Goal: Task Accomplishment & Management: Use online tool/utility

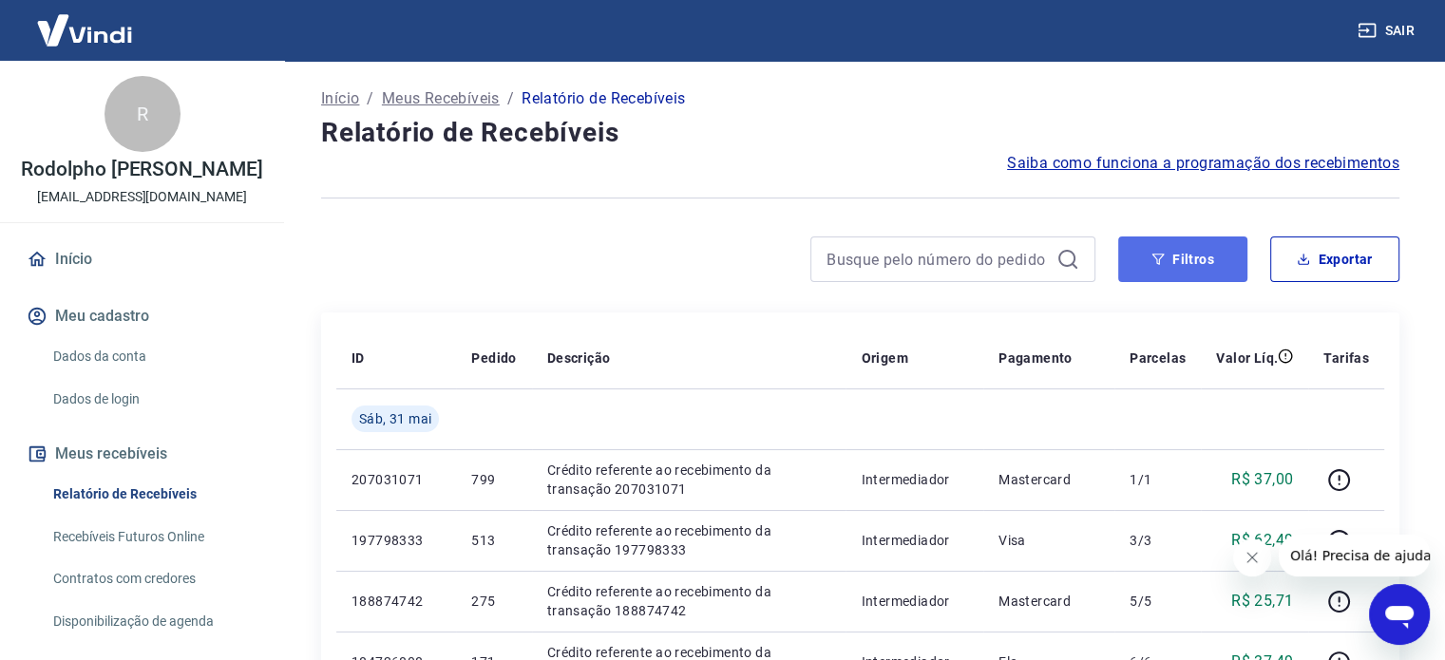
drag, startPoint x: 1158, startPoint y: 252, endPoint x: 1139, endPoint y: 260, distance: 20.0
click at [1158, 253] on icon "button" at bounding box center [1158, 259] width 13 height 13
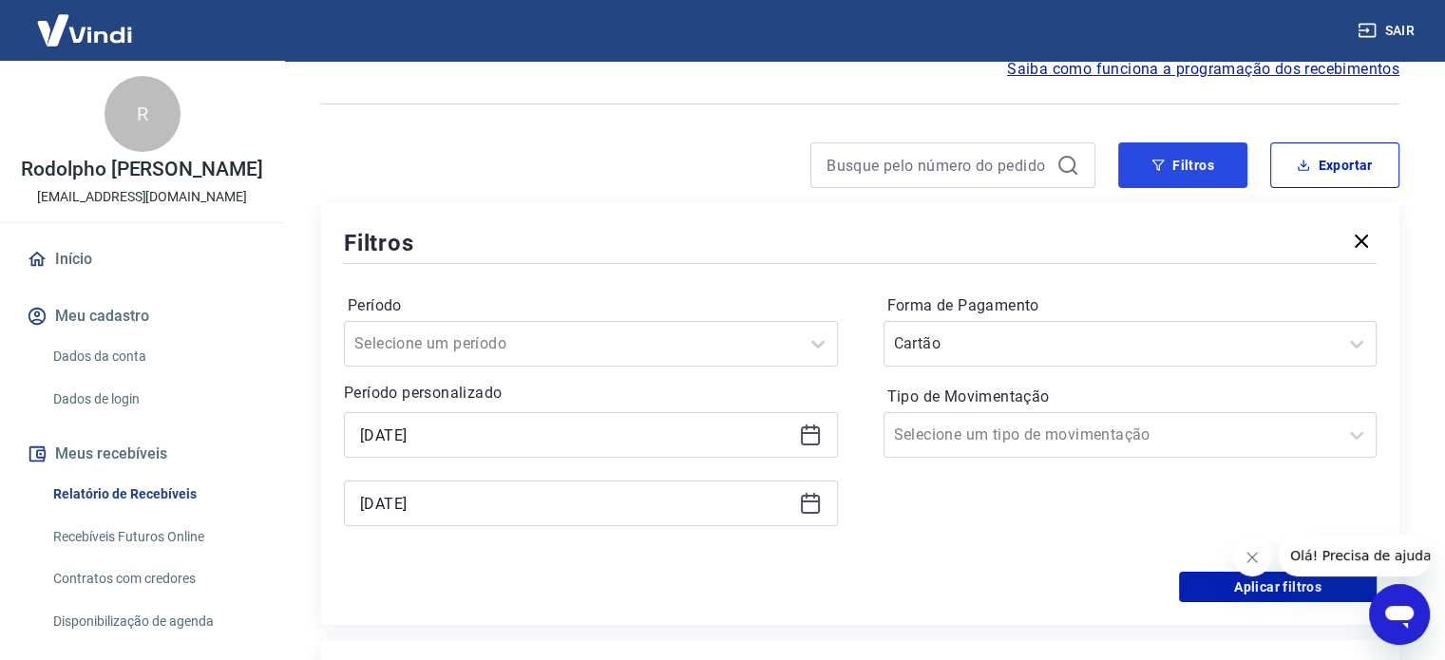
scroll to position [95, 0]
click at [1353, 353] on icon at bounding box center [1357, 343] width 23 height 23
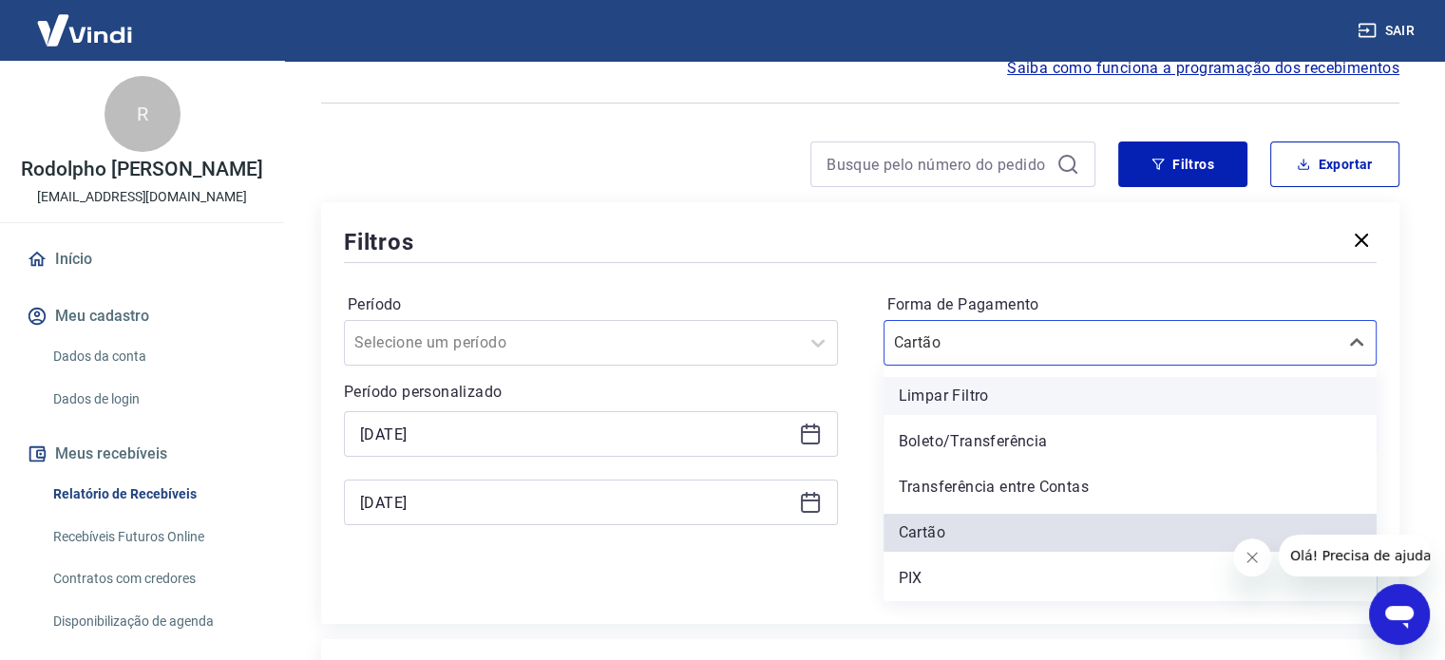
click at [1024, 393] on div "Limpar Filtro" at bounding box center [1131, 396] width 494 height 38
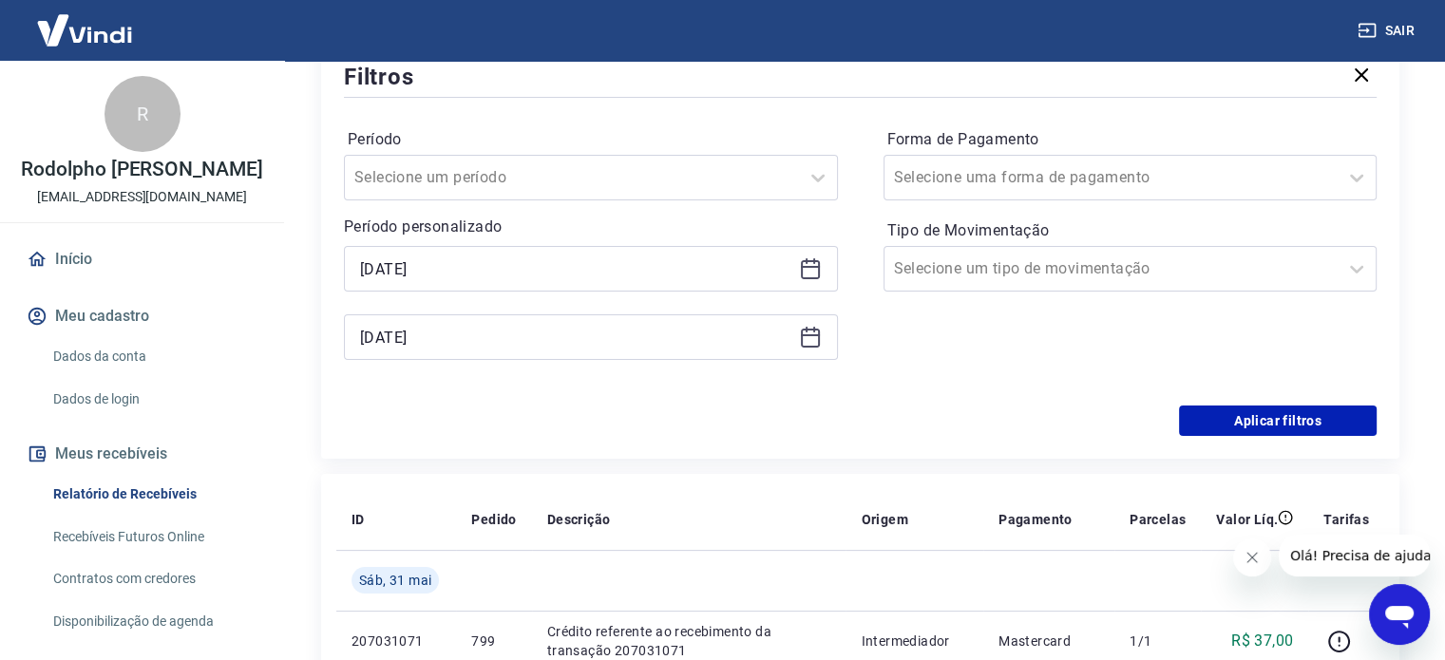
scroll to position [285, 0]
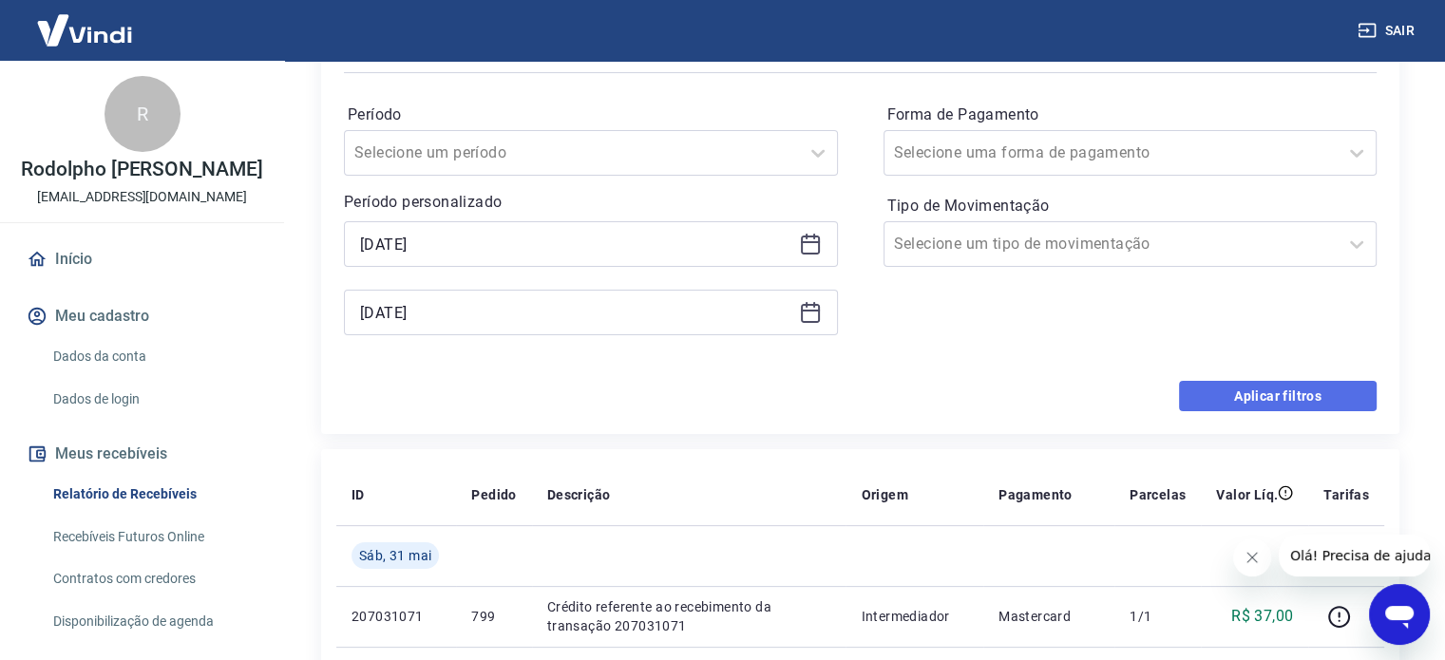
click at [1209, 394] on button "Aplicar filtros" at bounding box center [1278, 396] width 198 height 30
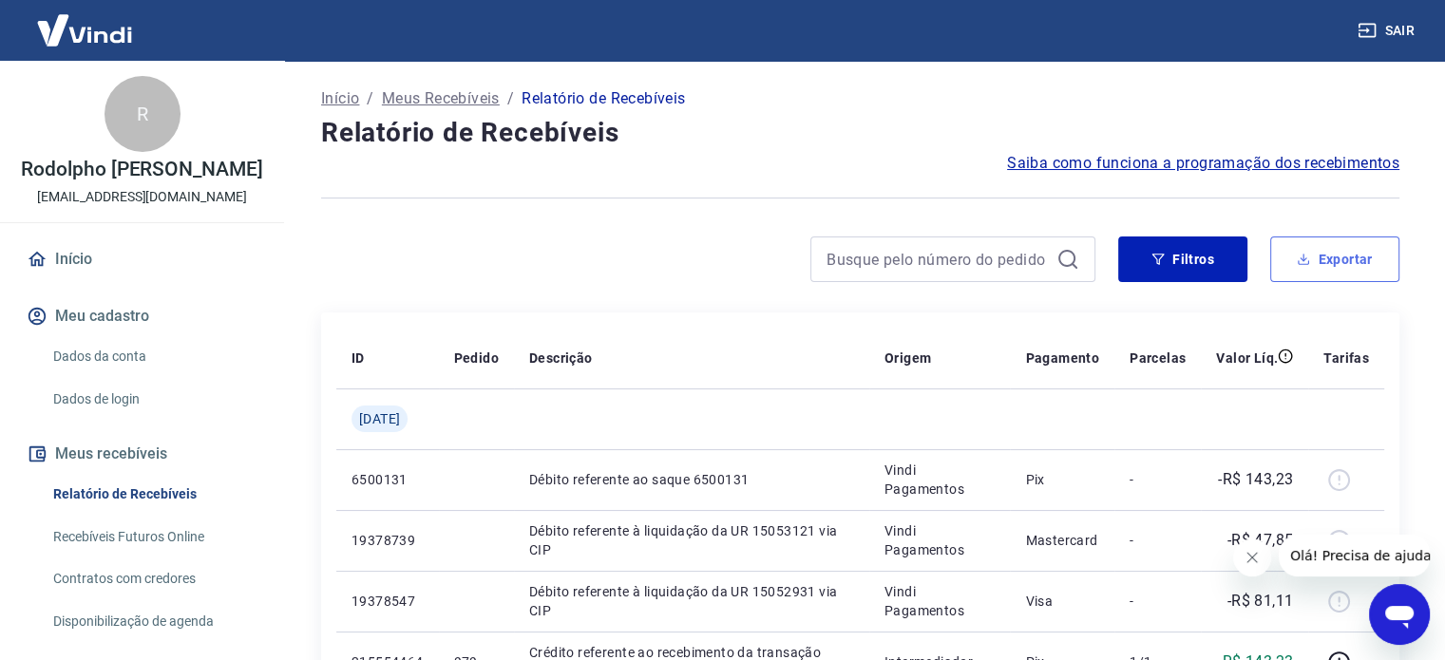
click at [1284, 260] on button "Exportar" at bounding box center [1335, 260] width 129 height 46
type input "[DATE]"
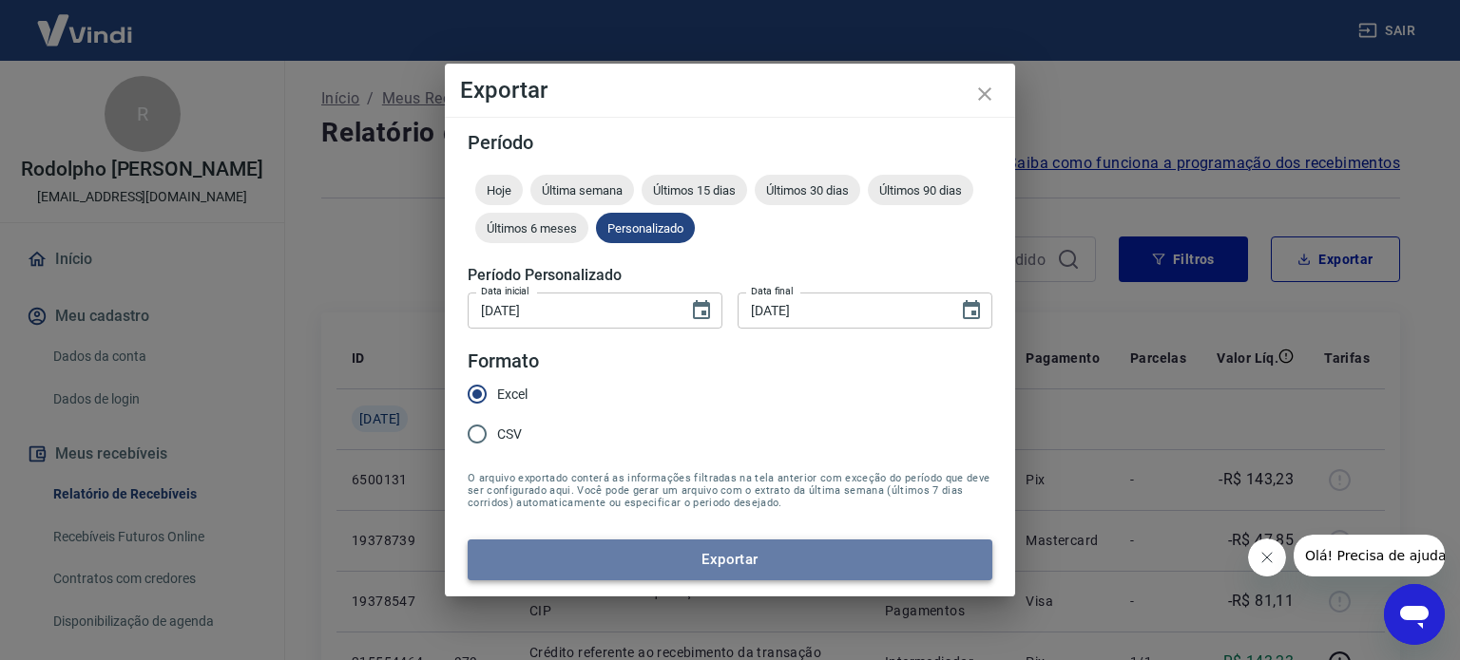
click at [706, 562] on button "Exportar" at bounding box center [730, 560] width 525 height 40
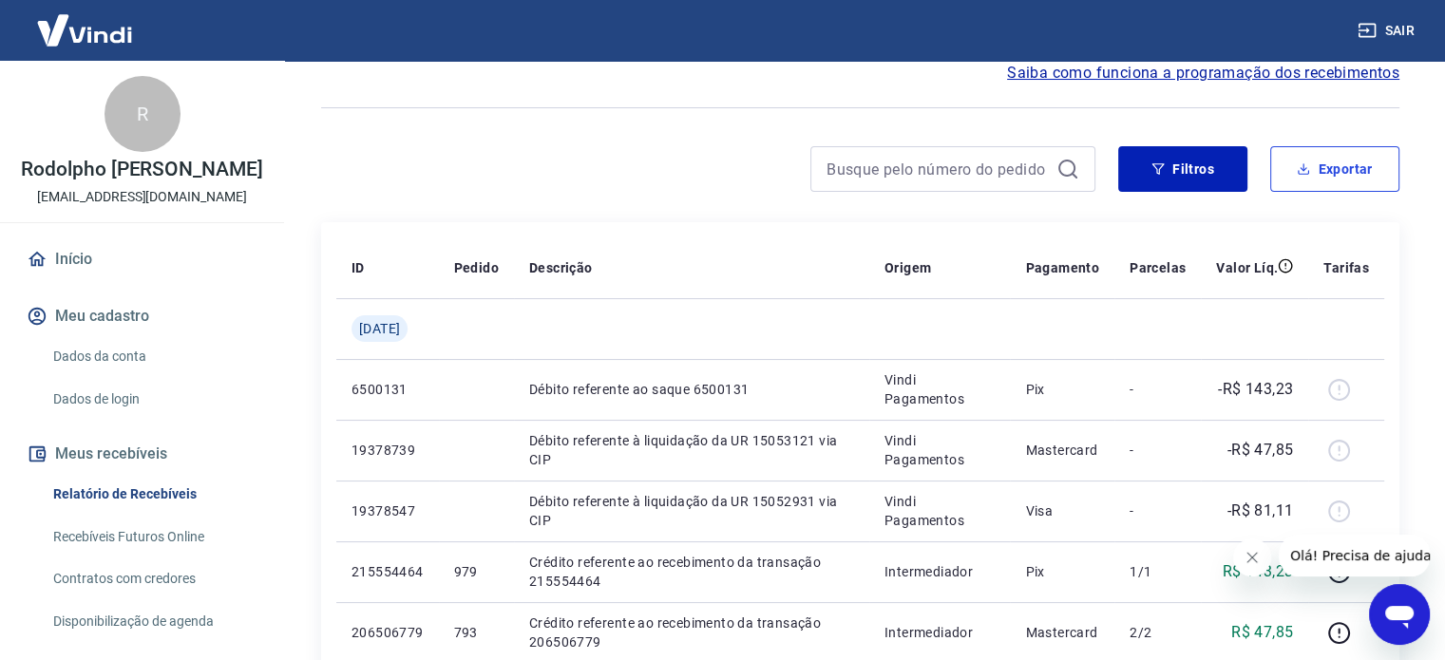
scroll to position [190, 0]
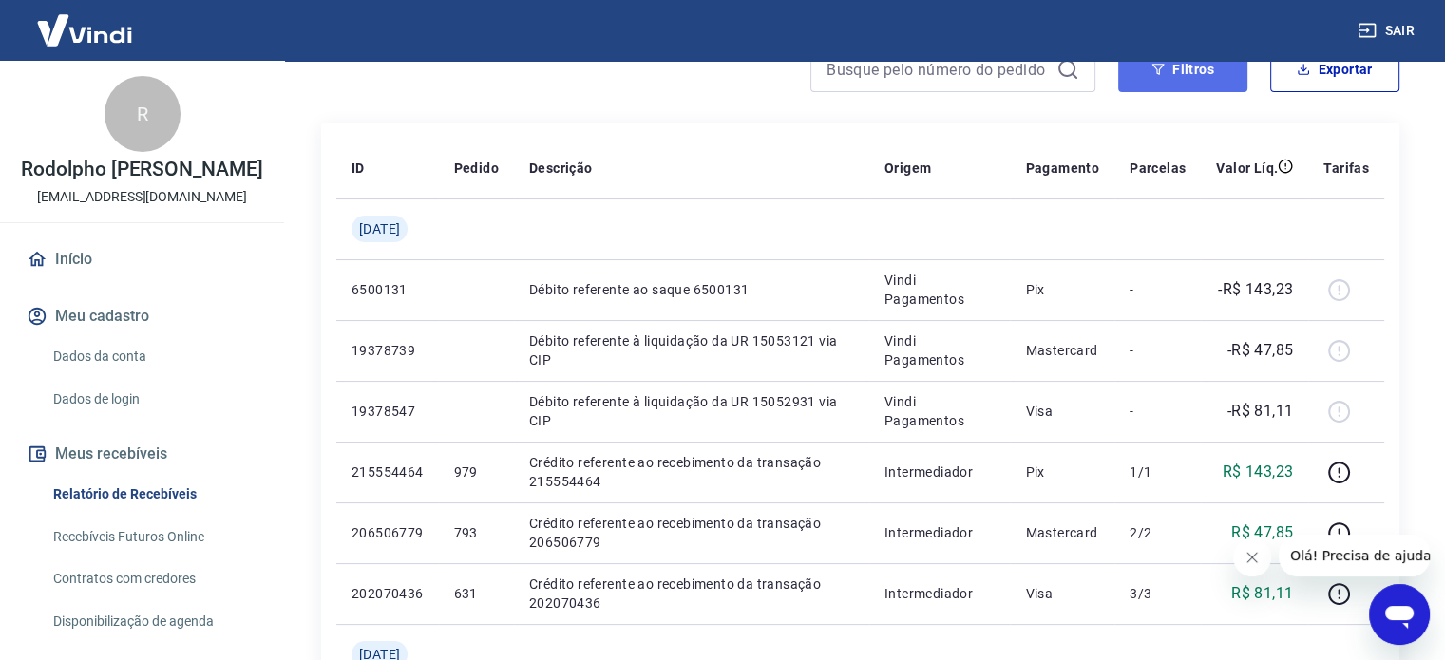
click at [1168, 86] on button "Filtros" at bounding box center [1183, 70] width 129 height 46
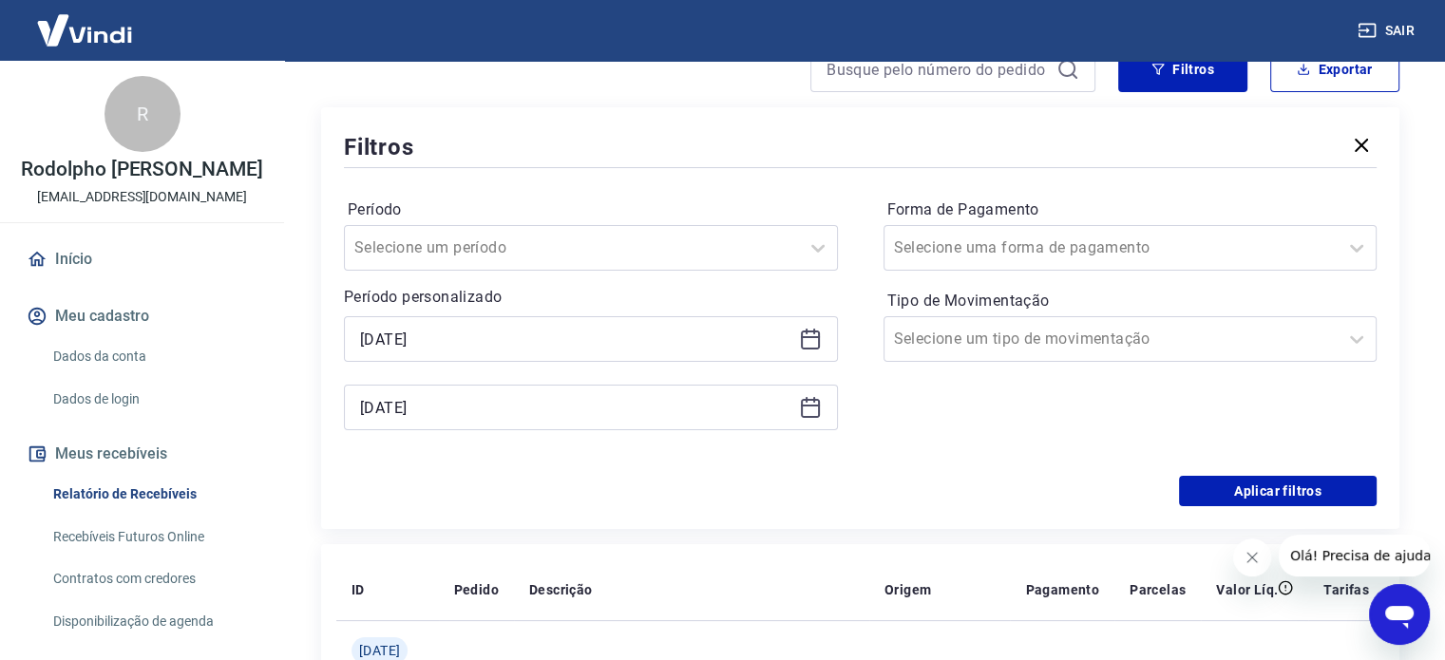
click at [813, 412] on icon at bounding box center [810, 407] width 23 height 23
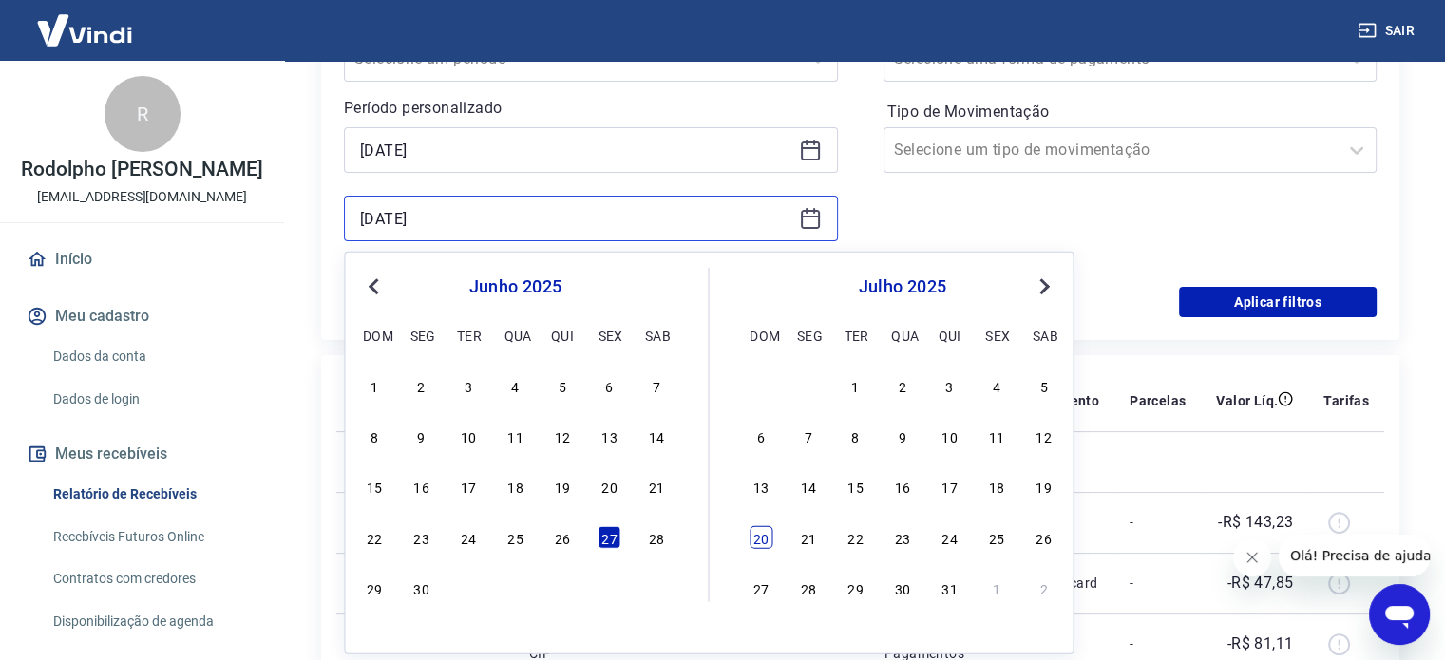
scroll to position [380, 0]
click at [418, 586] on div "30" at bounding box center [422, 587] width 23 height 23
type input "[DATE]"
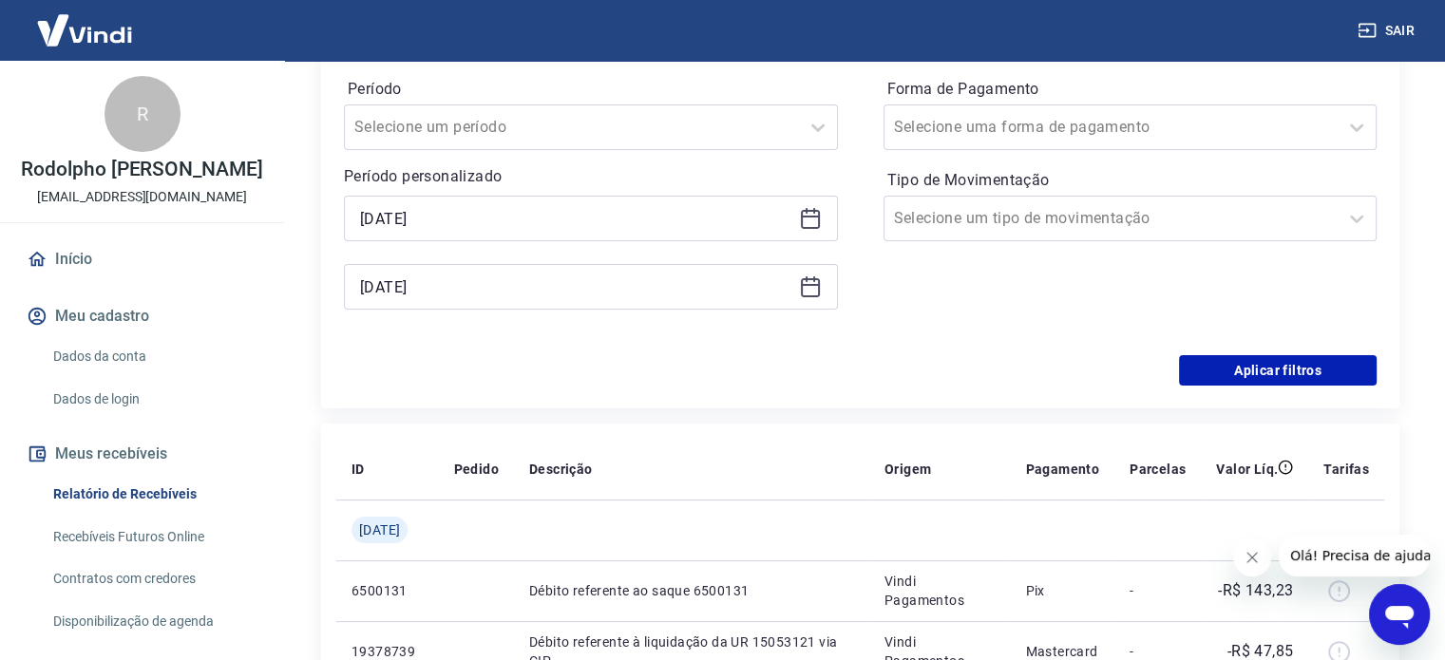
scroll to position [285, 0]
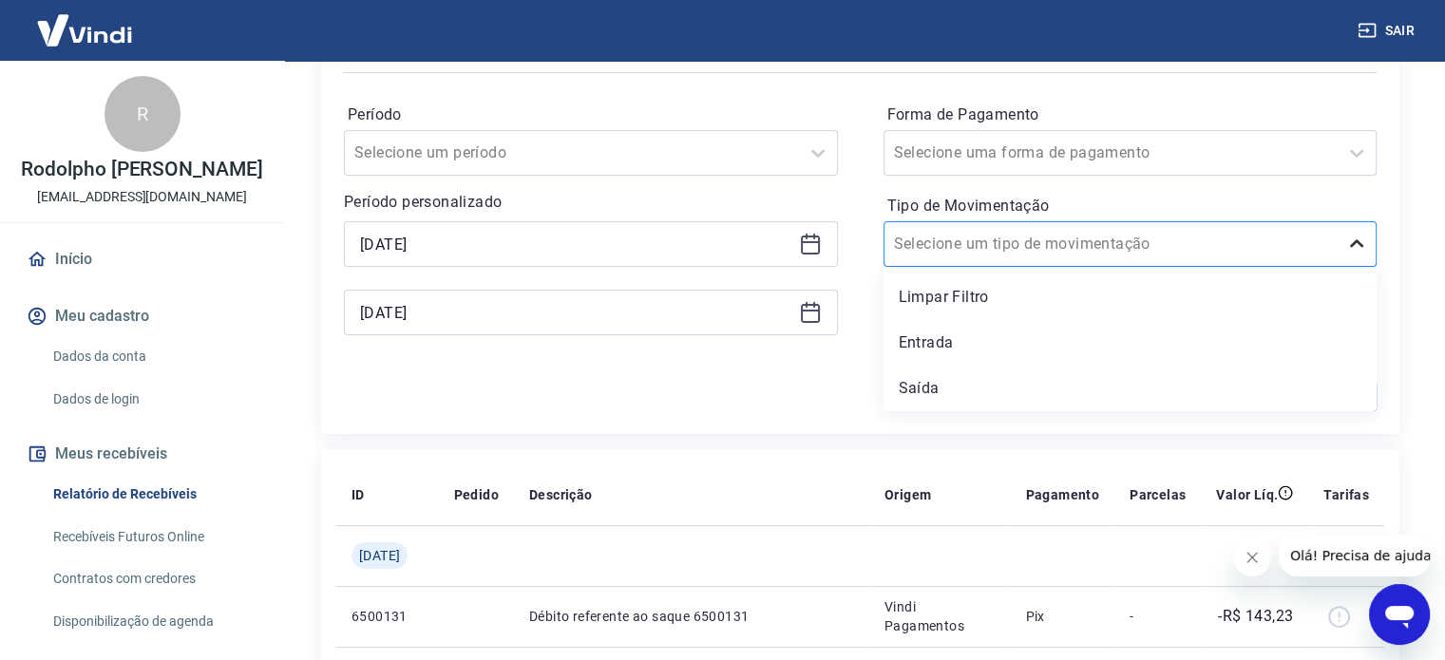
click at [1340, 250] on div at bounding box center [1357, 244] width 38 height 38
click at [942, 384] on div "Saída" at bounding box center [1131, 389] width 494 height 38
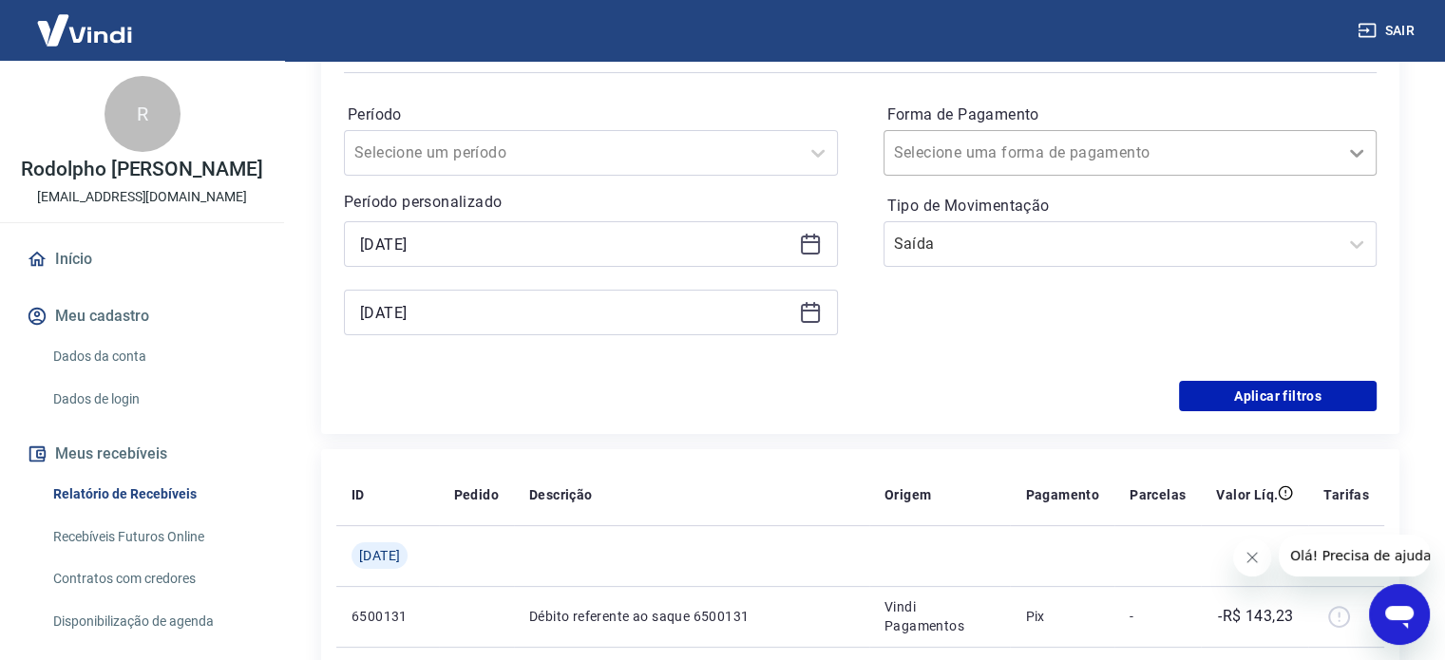
click at [1364, 155] on icon at bounding box center [1357, 153] width 23 height 23
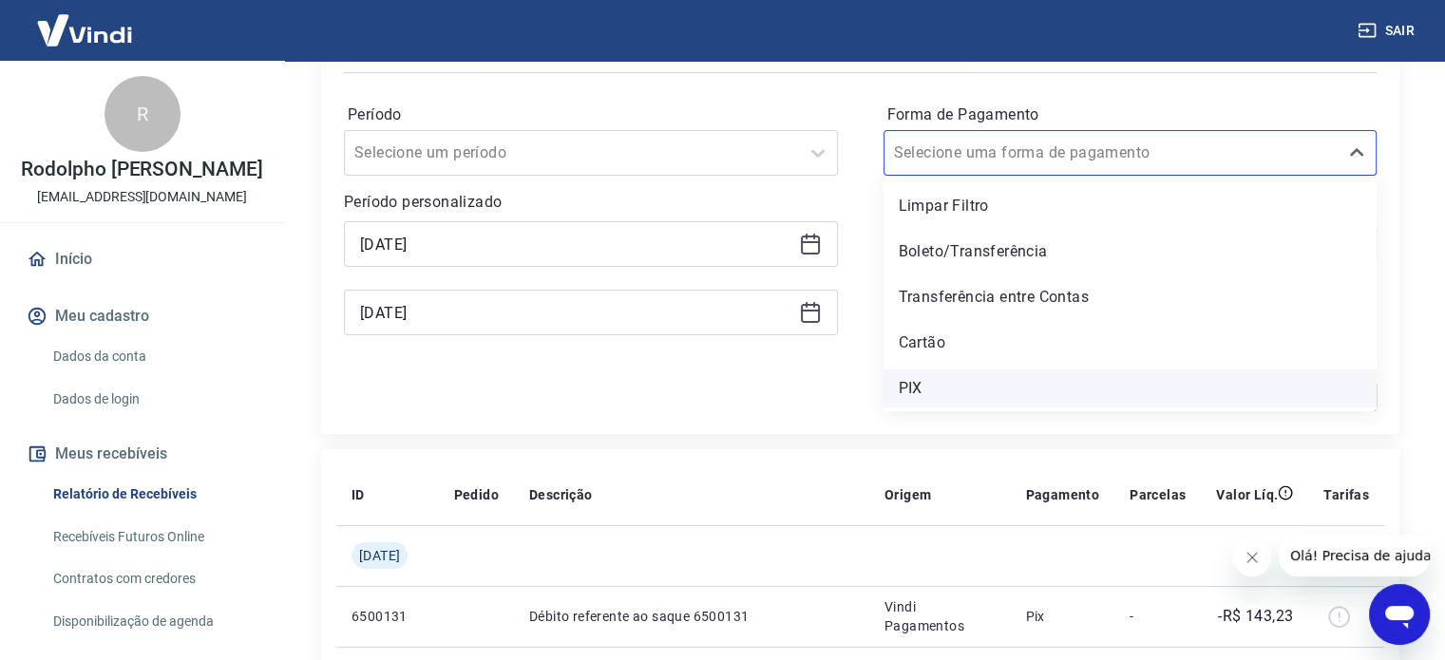
click at [979, 397] on div "PIX" at bounding box center [1131, 389] width 494 height 38
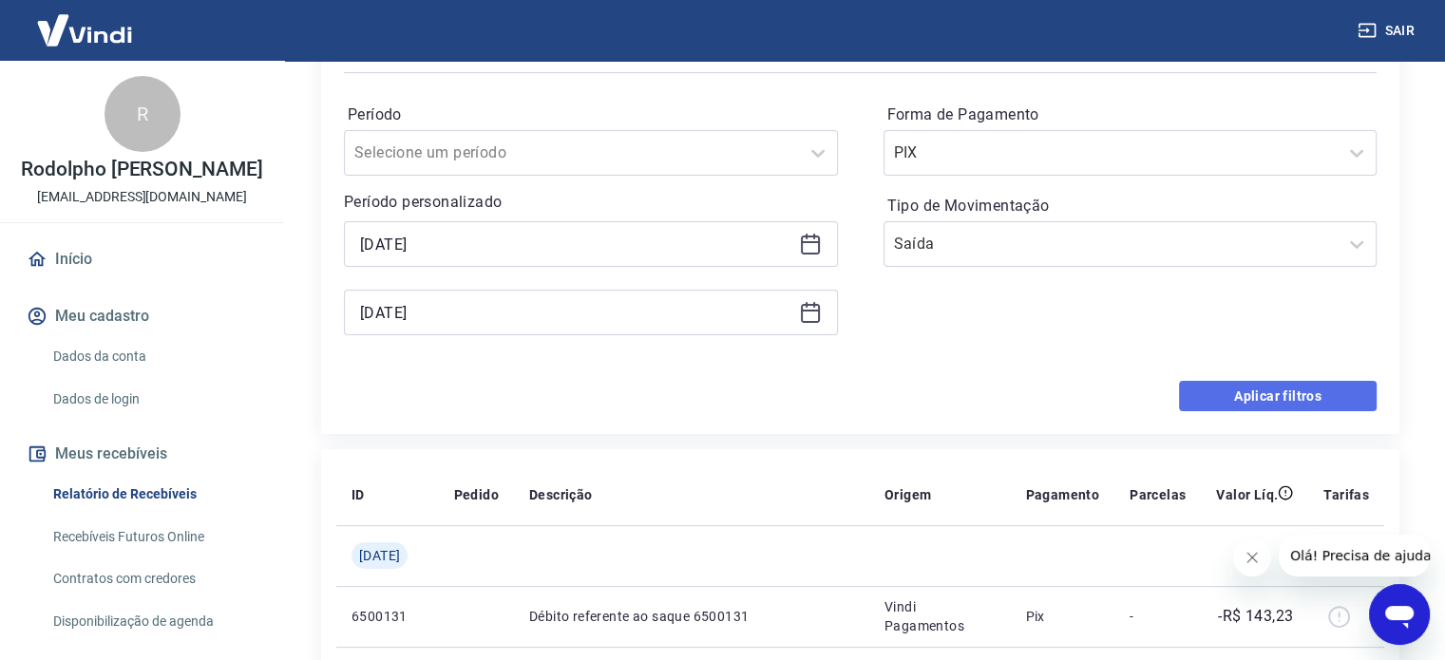
click at [1247, 397] on button "Aplicar filtros" at bounding box center [1278, 396] width 198 height 30
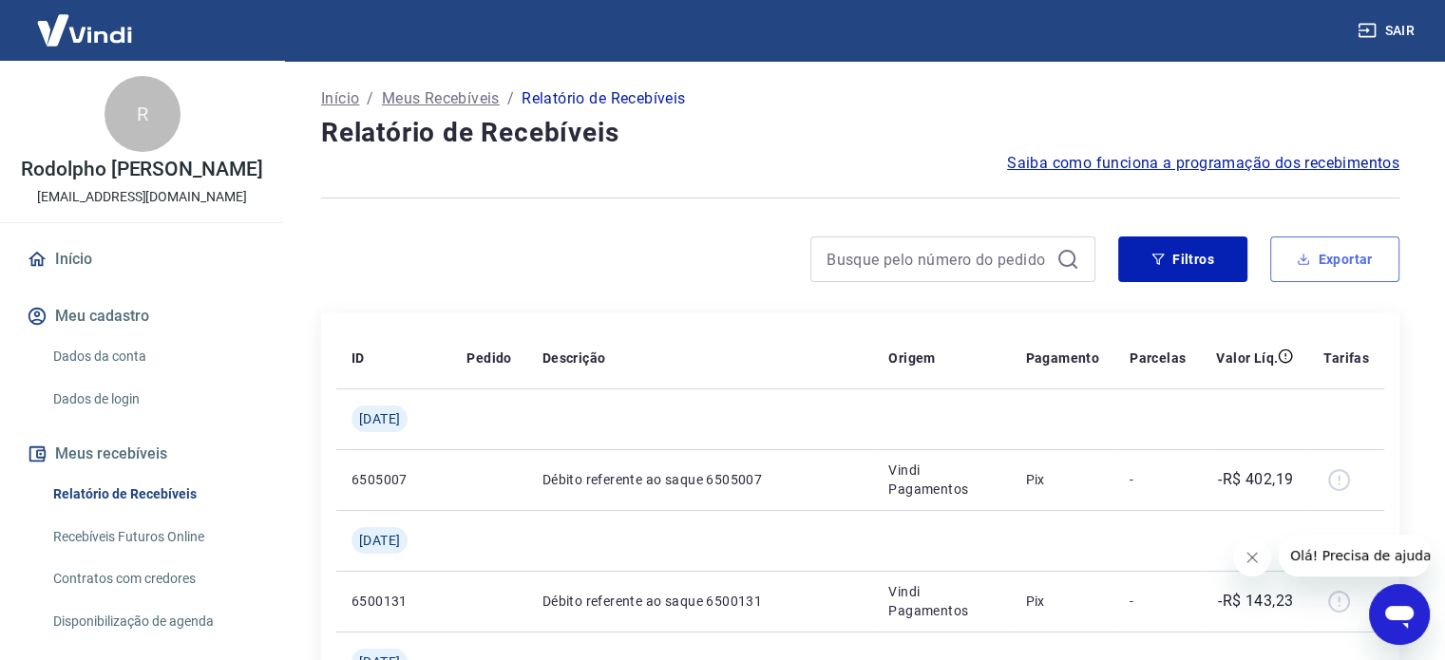
click at [1311, 276] on button "Exportar" at bounding box center [1335, 260] width 129 height 46
type input "[DATE]"
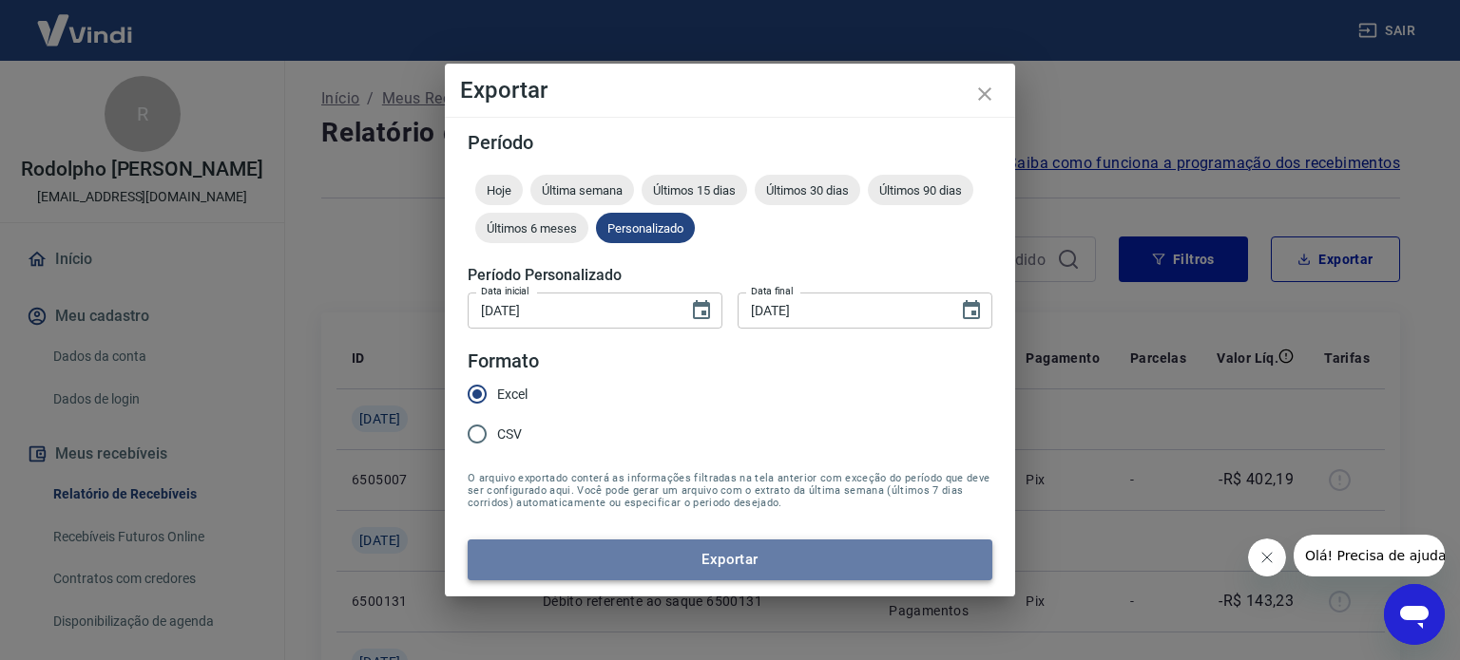
click at [631, 550] on button "Exportar" at bounding box center [730, 560] width 525 height 40
